Goal: Find specific page/section: Find specific page/section

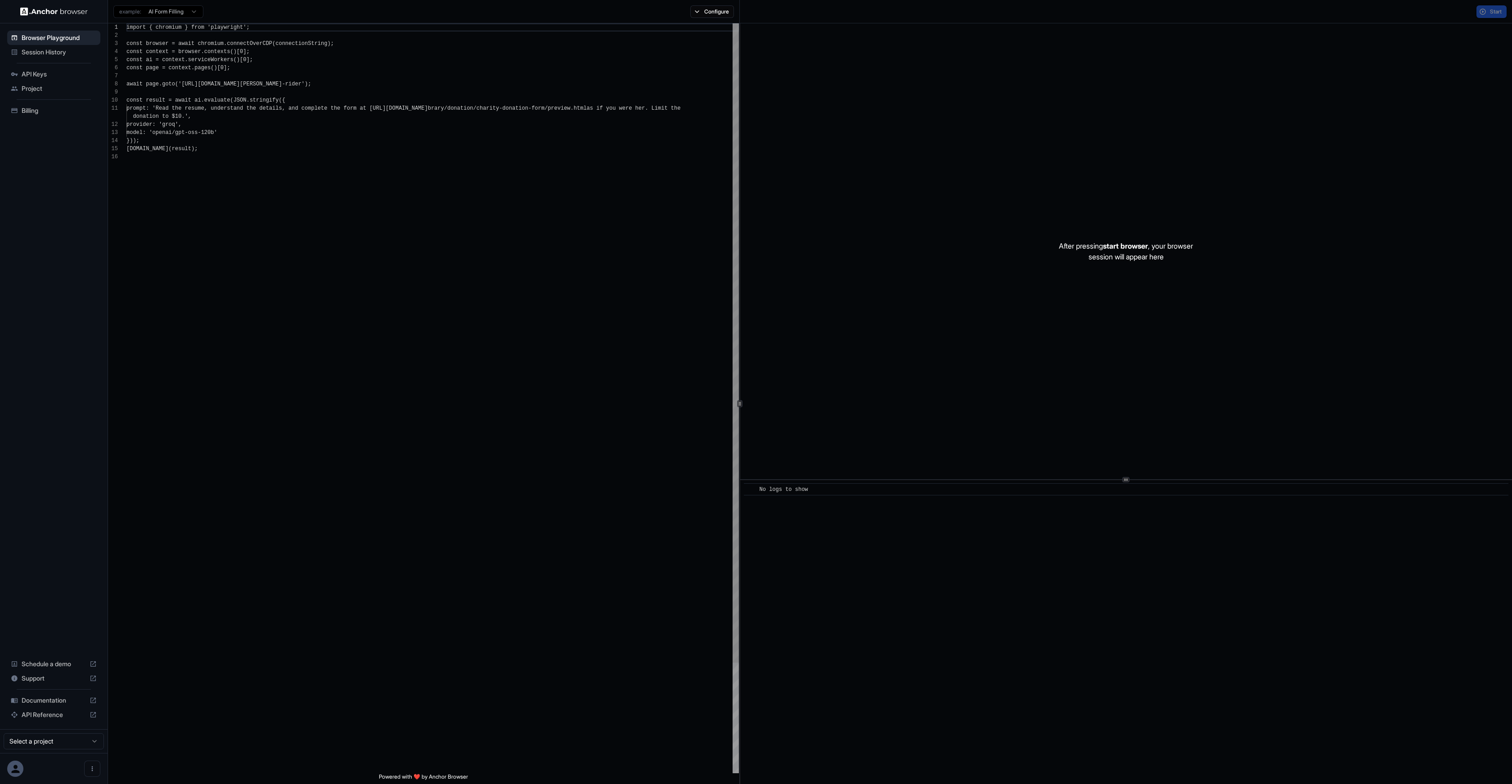
scroll to position [81, 0]
click at [45, 53] on span "Session History" at bounding box center [59, 52] width 75 height 9
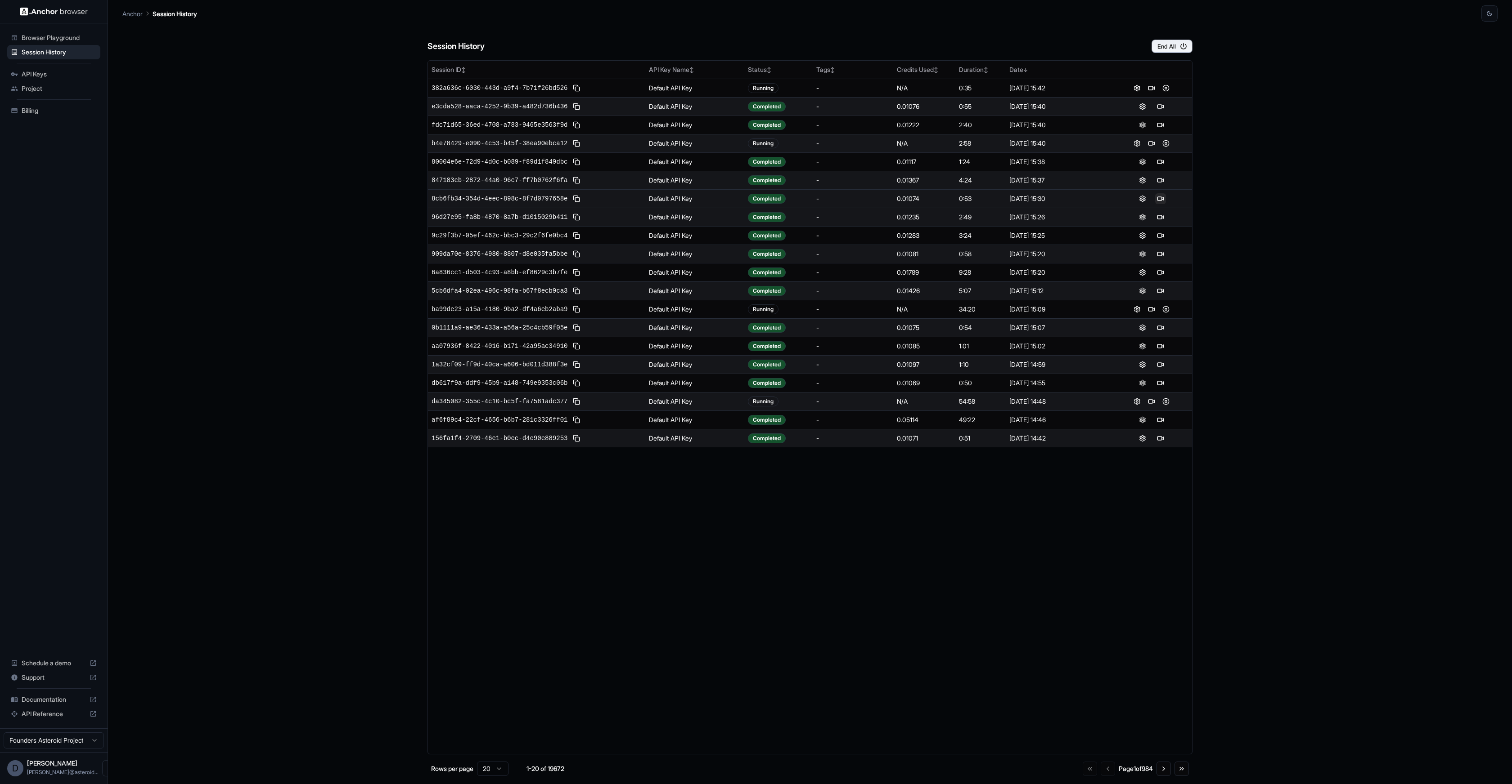
click at [1164, 199] on button at bounding box center [1160, 199] width 11 height 11
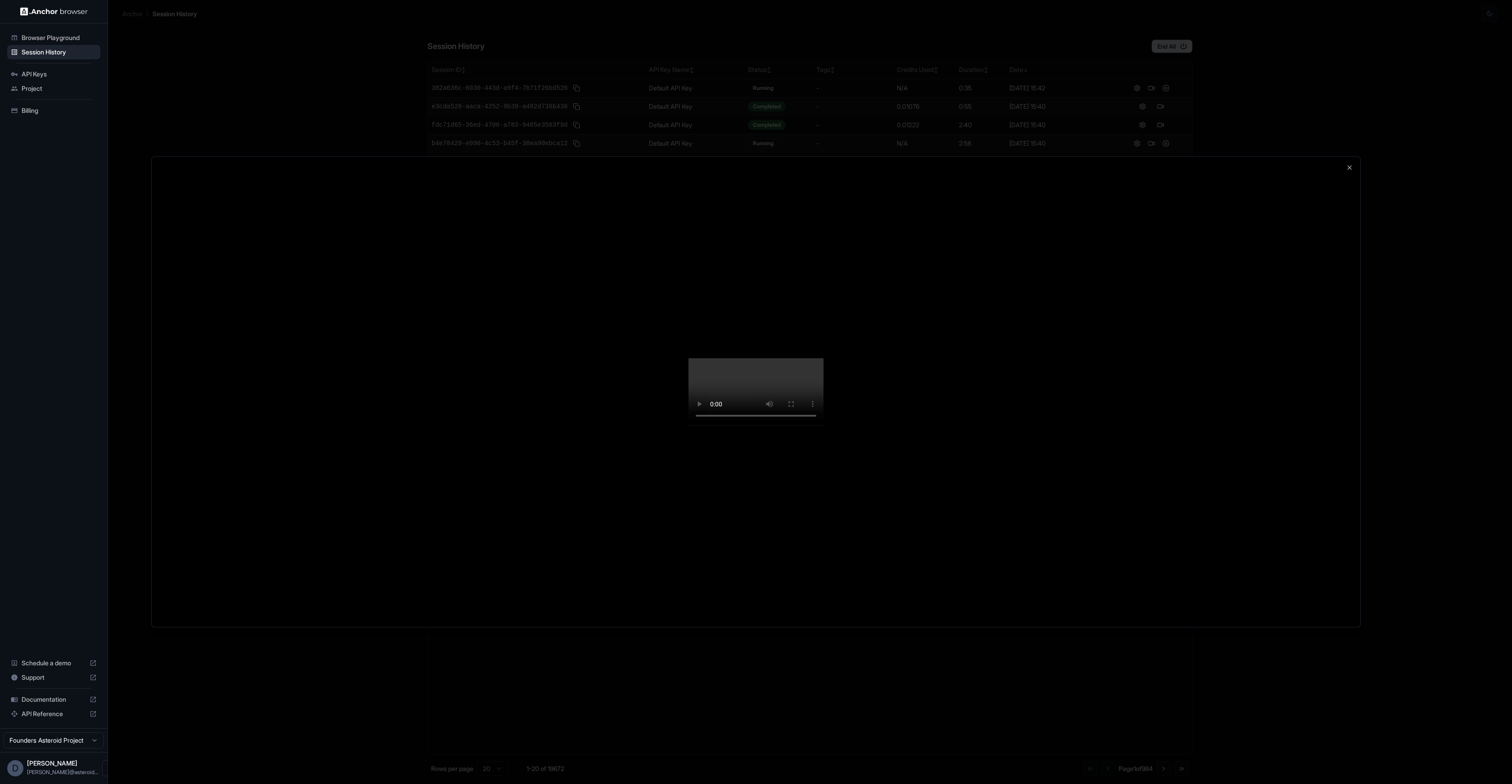
click at [1080, 303] on div at bounding box center [755, 392] width 1208 height 470
click at [743, 183] on div at bounding box center [755, 392] width 1208 height 470
click at [306, 242] on div at bounding box center [755, 392] width 1208 height 470
click at [244, 307] on div at bounding box center [755, 392] width 1208 height 470
click at [1289, 255] on div at bounding box center [755, 392] width 1208 height 470
